Goal: Task Accomplishment & Management: Complete application form

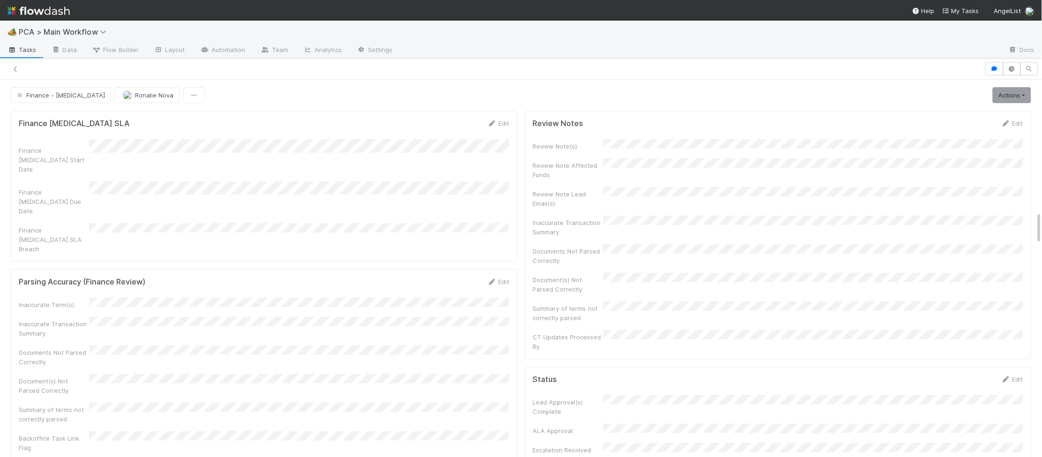
scroll to position [1501, 0]
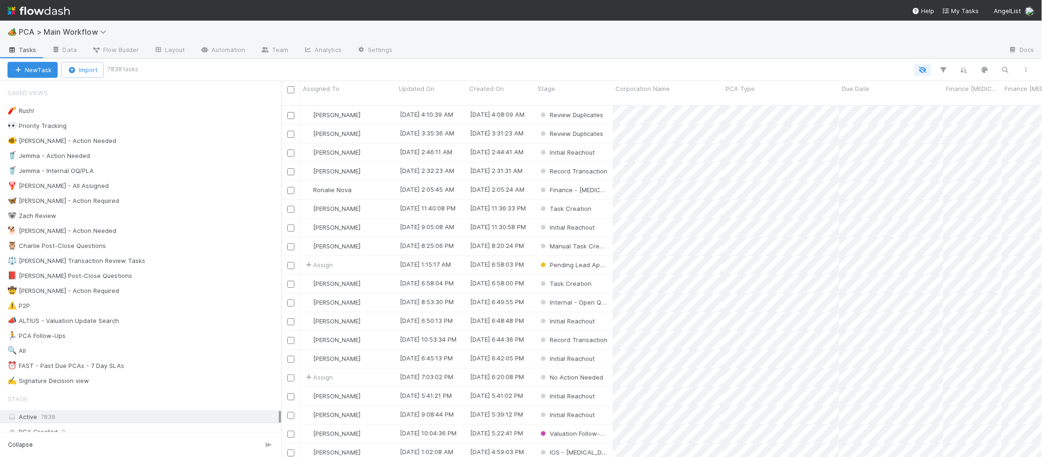
scroll to position [0, 0]
click at [152, 235] on div "🐕 Charlie - Action Needed 10" at bounding box center [144, 231] width 274 height 12
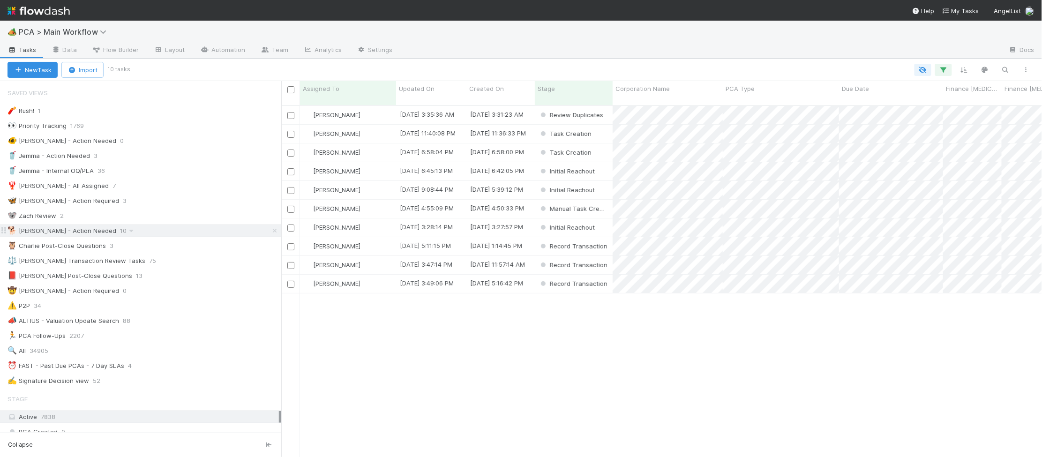
scroll to position [360, 761]
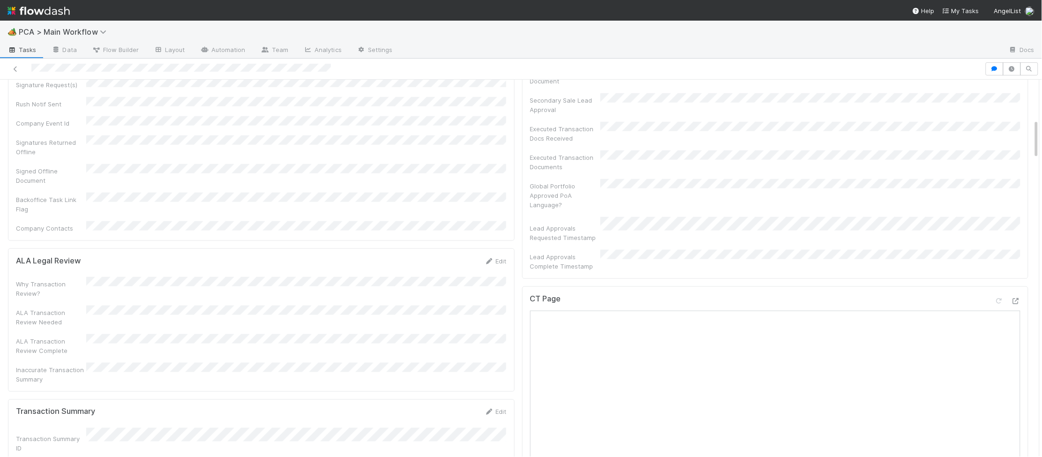
scroll to position [373, 0]
drag, startPoint x: 1013, startPoint y: 244, endPoint x: 1021, endPoint y: 247, distance: 8.2
click at [1019, 297] on icon at bounding box center [1015, 300] width 9 height 6
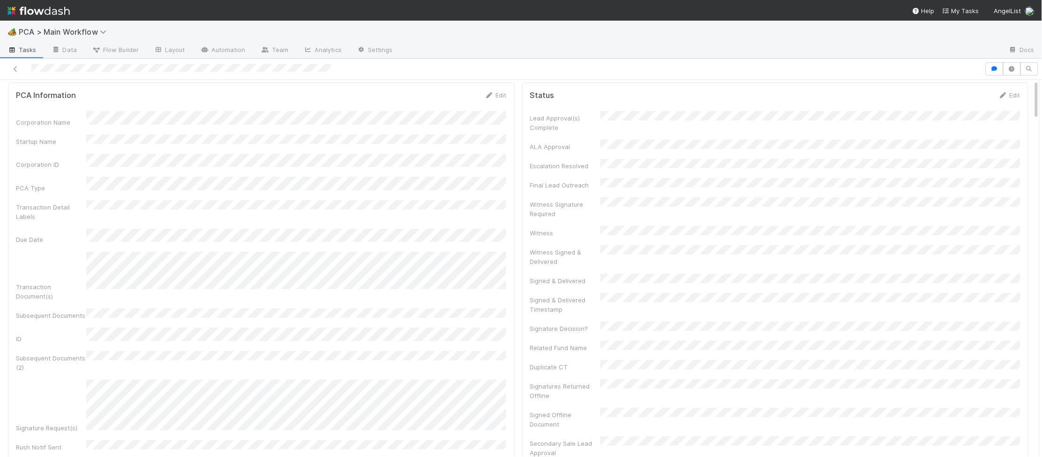
scroll to position [0, 0]
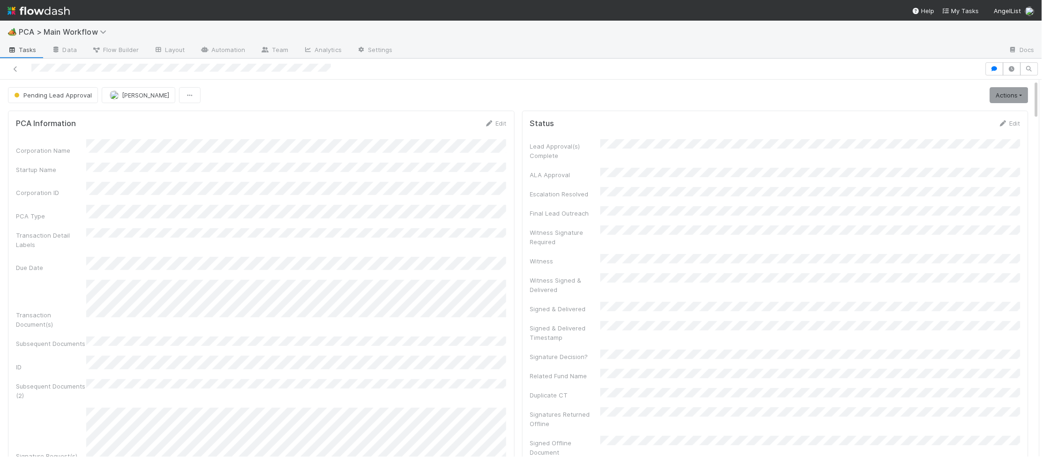
click at [476, 129] on form "PCA Information Edit Corporation Name Startup Name Corporation ID PCA Type Tran…" at bounding box center [261, 362] width 491 height 486
drag, startPoint x: 487, startPoint y: 123, endPoint x: 450, endPoint y: 137, distance: 39.2
click at [487, 123] on icon at bounding box center [489, 123] width 9 height 6
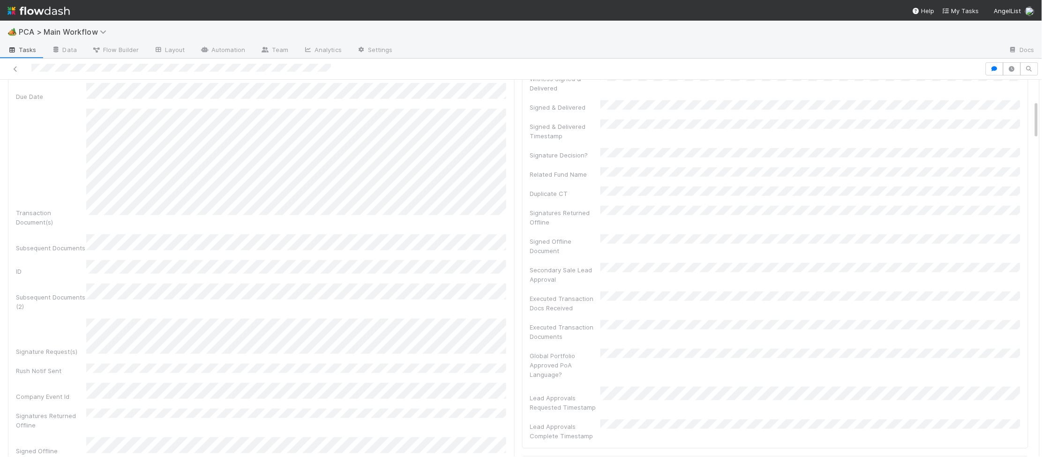
scroll to position [203, 0]
click at [510, 380] on div "PCA Information Save Cancel Corporation Name Startup Name Corporation ID PCA Ty…" at bounding box center [261, 252] width 507 height 689
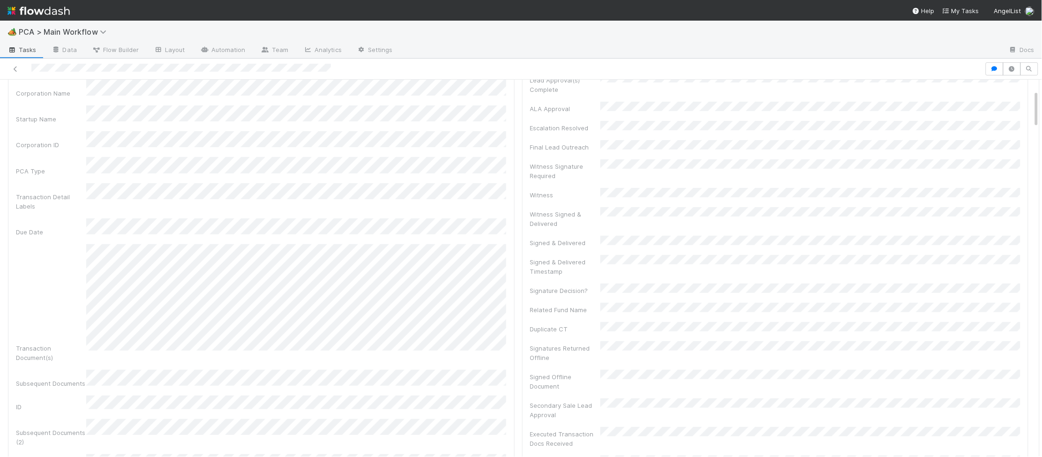
scroll to position [0, 0]
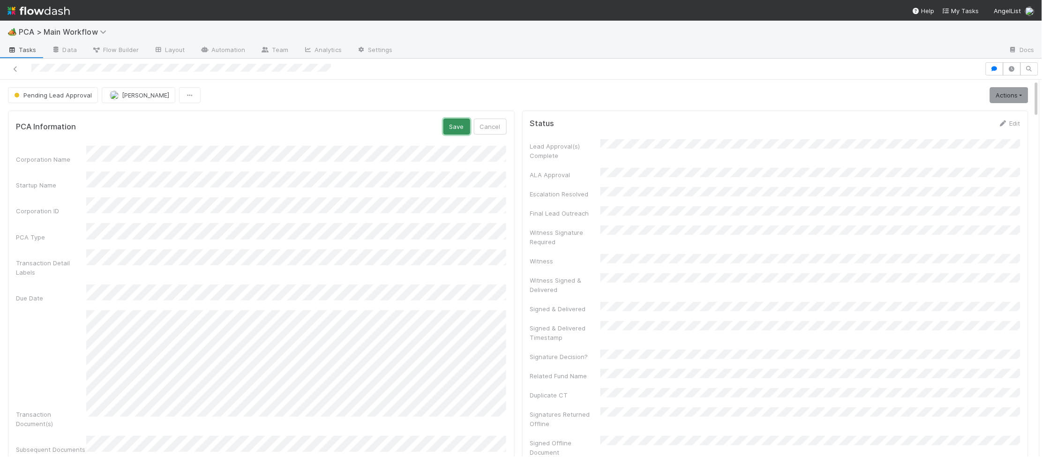
click at [457, 132] on button "Save" at bounding box center [456, 127] width 27 height 16
click at [485, 120] on div "PCA Information Edit" at bounding box center [264, 123] width 491 height 9
click at [494, 121] on icon at bounding box center [491, 123] width 9 height 6
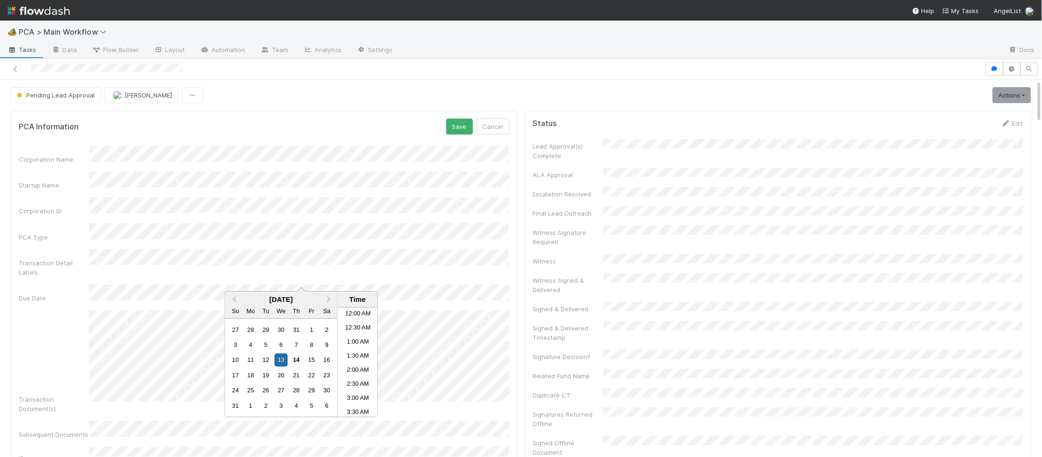
scroll to position [65, 0]
click at [454, 124] on button "Save" at bounding box center [459, 127] width 27 height 16
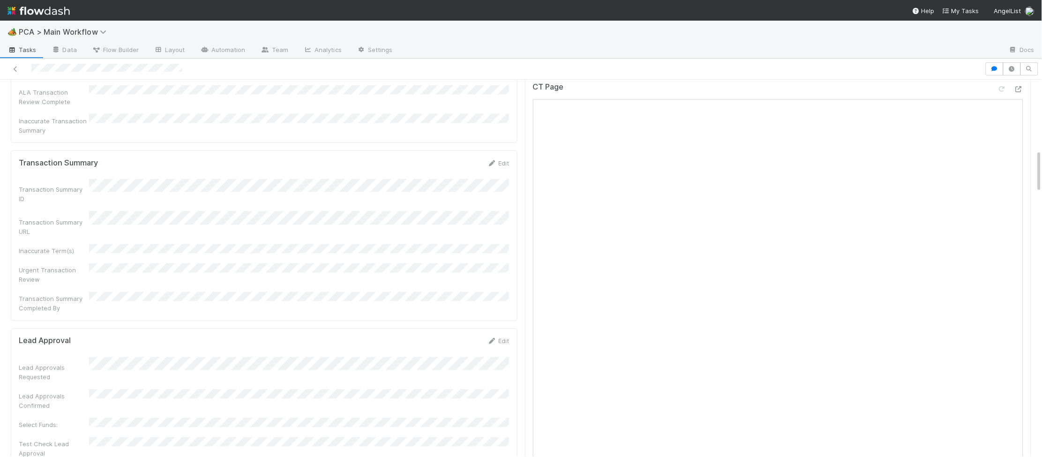
scroll to position [614, 0]
drag, startPoint x: 469, startPoint y: 220, endPoint x: 484, endPoint y: 238, distance: 22.9
click at [489, 311] on icon at bounding box center [491, 314] width 9 height 6
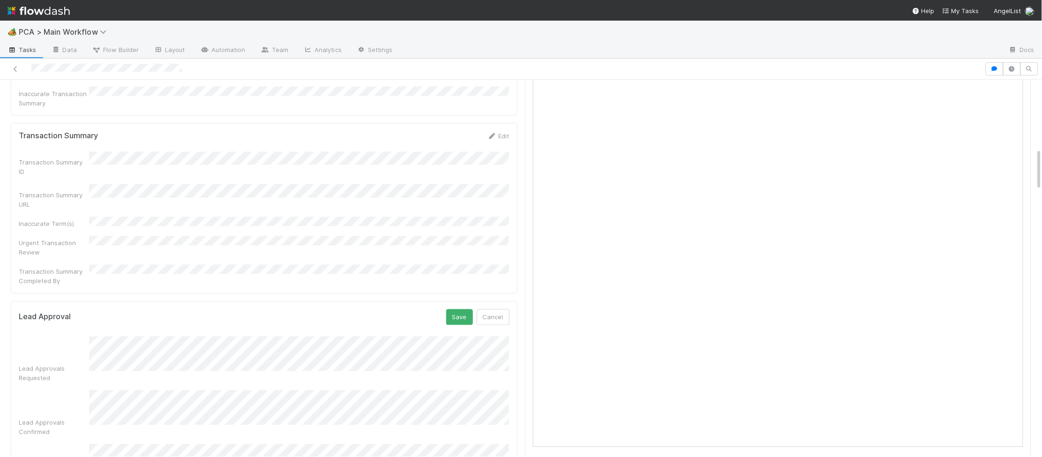
scroll to position [610, 0]
click at [452, 309] on button "Save" at bounding box center [459, 317] width 27 height 16
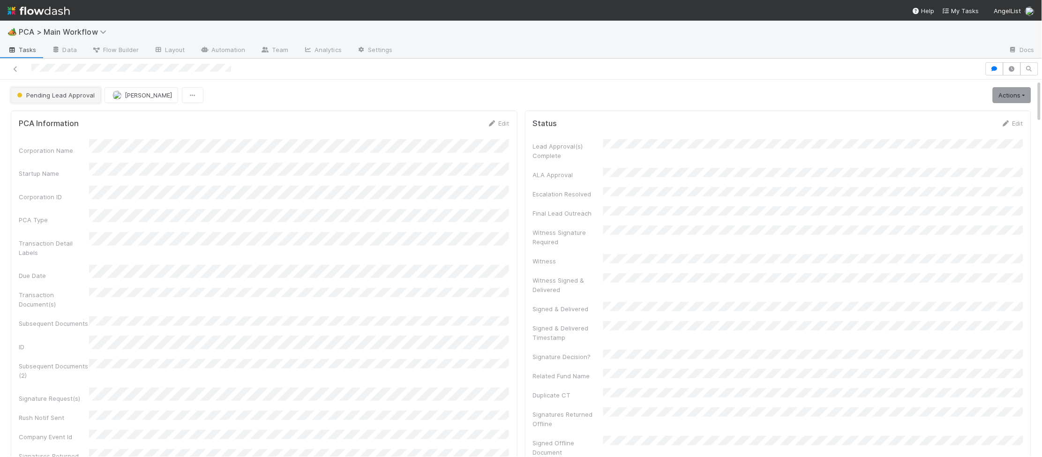
click at [65, 96] on span "Pending Lead Approval" at bounding box center [55, 94] width 80 height 7
drag, startPoint x: 64, startPoint y: 113, endPoint x: 70, endPoint y: 115, distance: 6.8
click at [63, 114] on div "RTBS" at bounding box center [73, 119] width 132 height 17
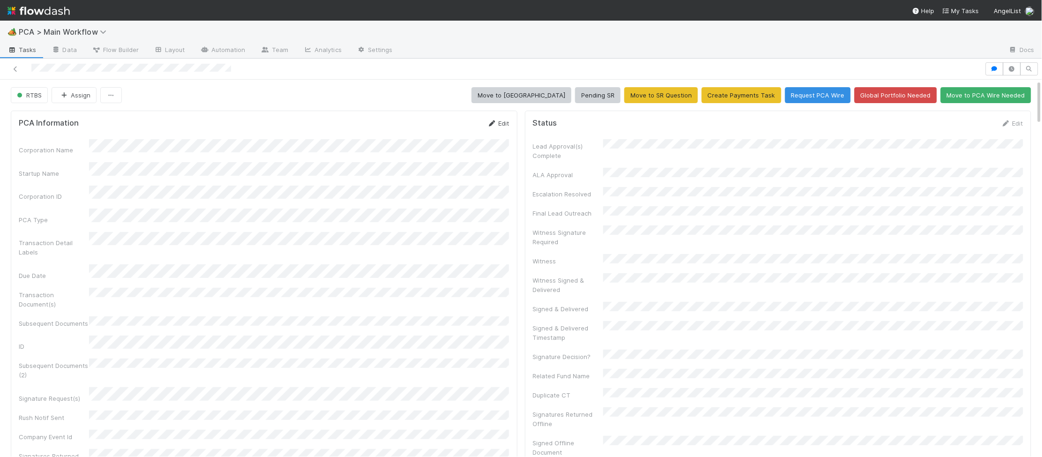
click at [489, 124] on icon at bounding box center [491, 123] width 9 height 6
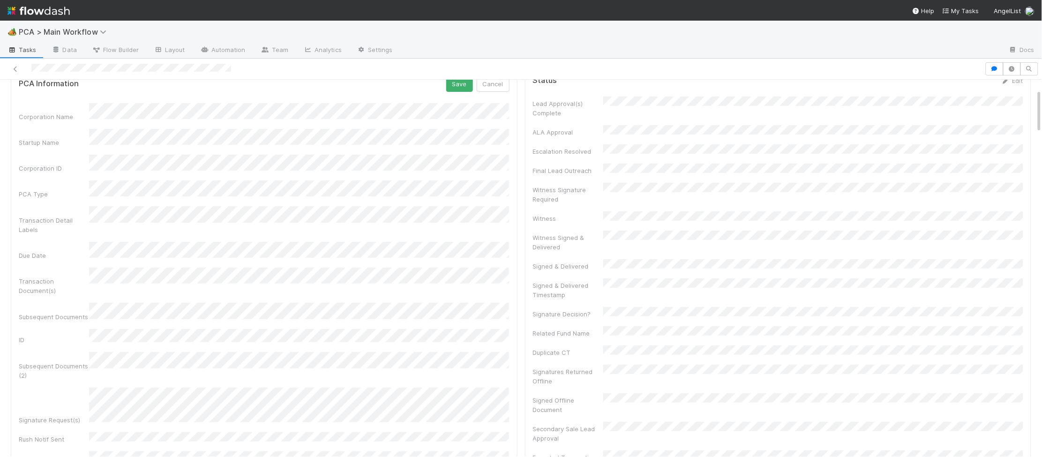
scroll to position [40, 0]
click at [459, 89] on button "Save" at bounding box center [459, 86] width 27 height 16
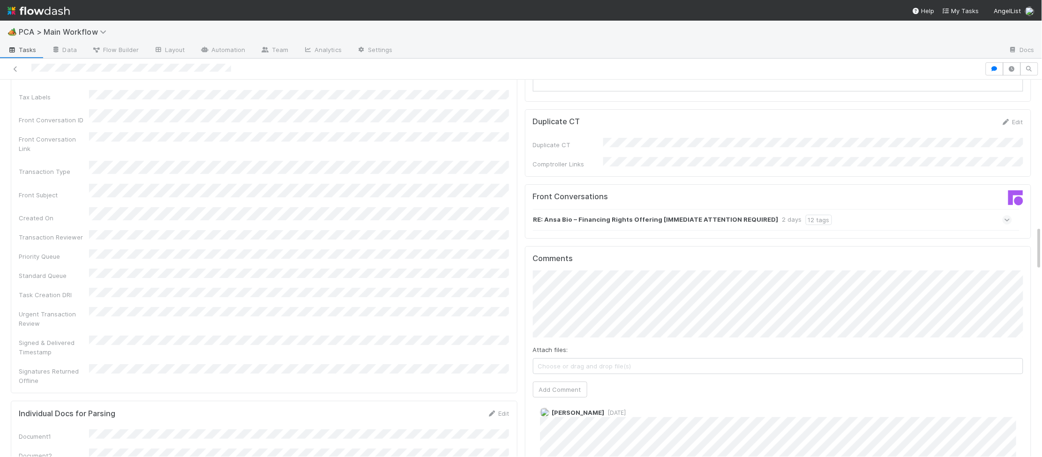
scroll to position [1239, 0]
click at [628, 254] on input "[URL][DOMAIN_NAME]" at bounding box center [650, 251] width 129 height 16
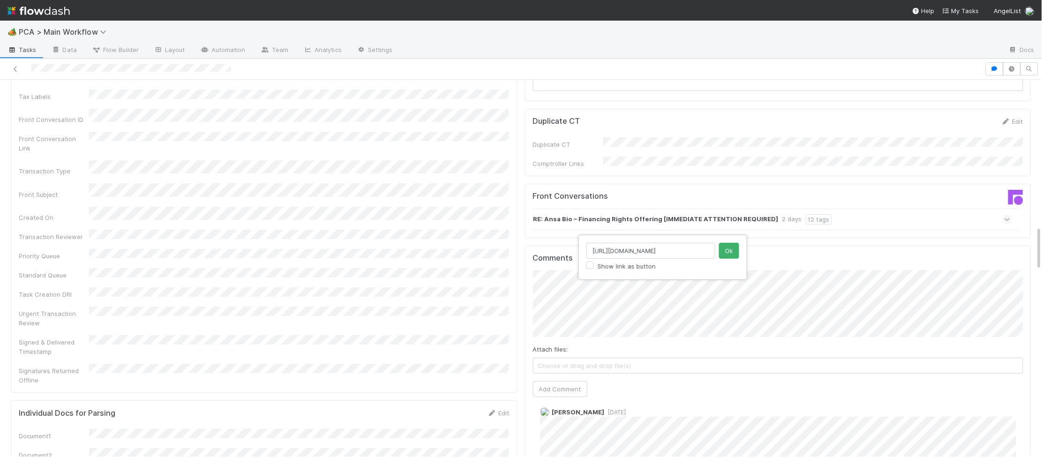
click at [628, 254] on input "[URL][DOMAIN_NAME]" at bounding box center [650, 251] width 129 height 16
click at [740, 246] on div "Show link as button Ok" at bounding box center [662, 257] width 169 height 45
click at [734, 248] on button "Ok" at bounding box center [729, 251] width 20 height 16
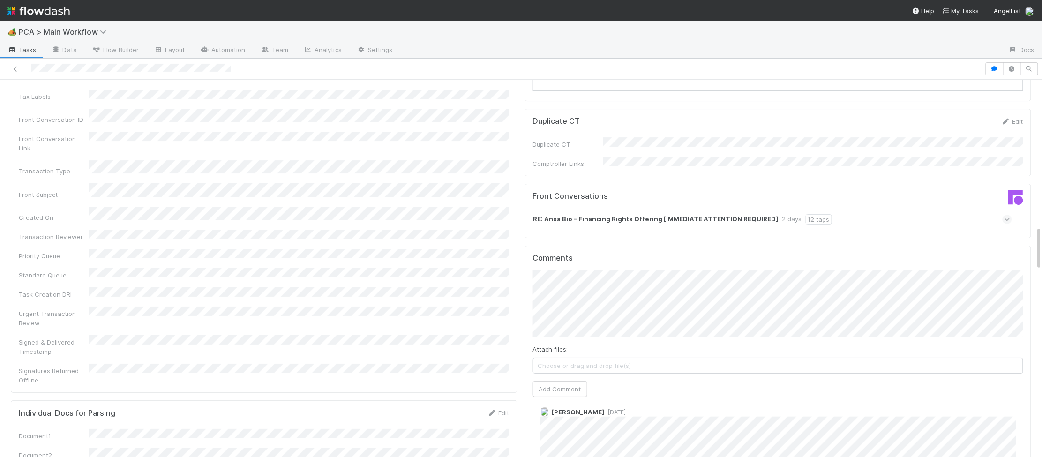
drag, startPoint x: 560, startPoint y: 338, endPoint x: 532, endPoint y: 325, distance: 30.4
click at [560, 381] on button "Add Comment" at bounding box center [560, 389] width 54 height 16
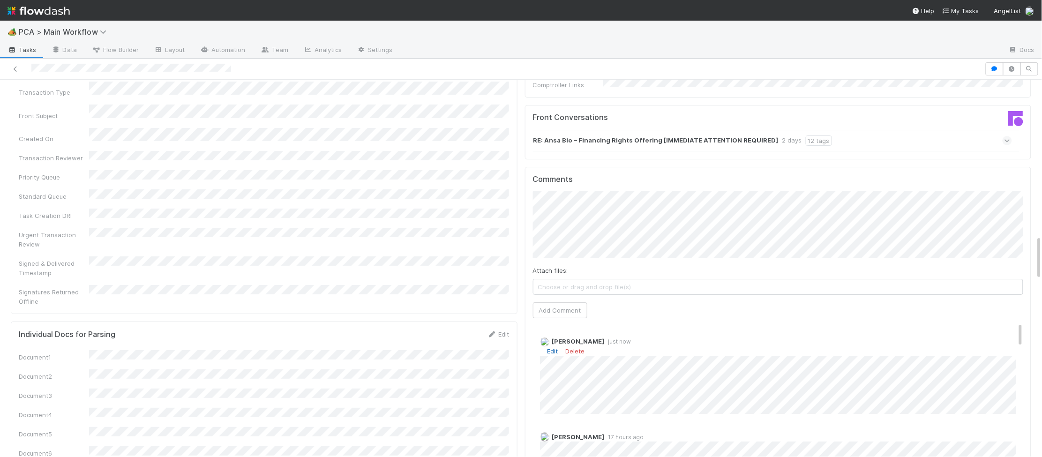
click at [555, 347] on link "Edit" at bounding box center [552, 350] width 11 height 7
